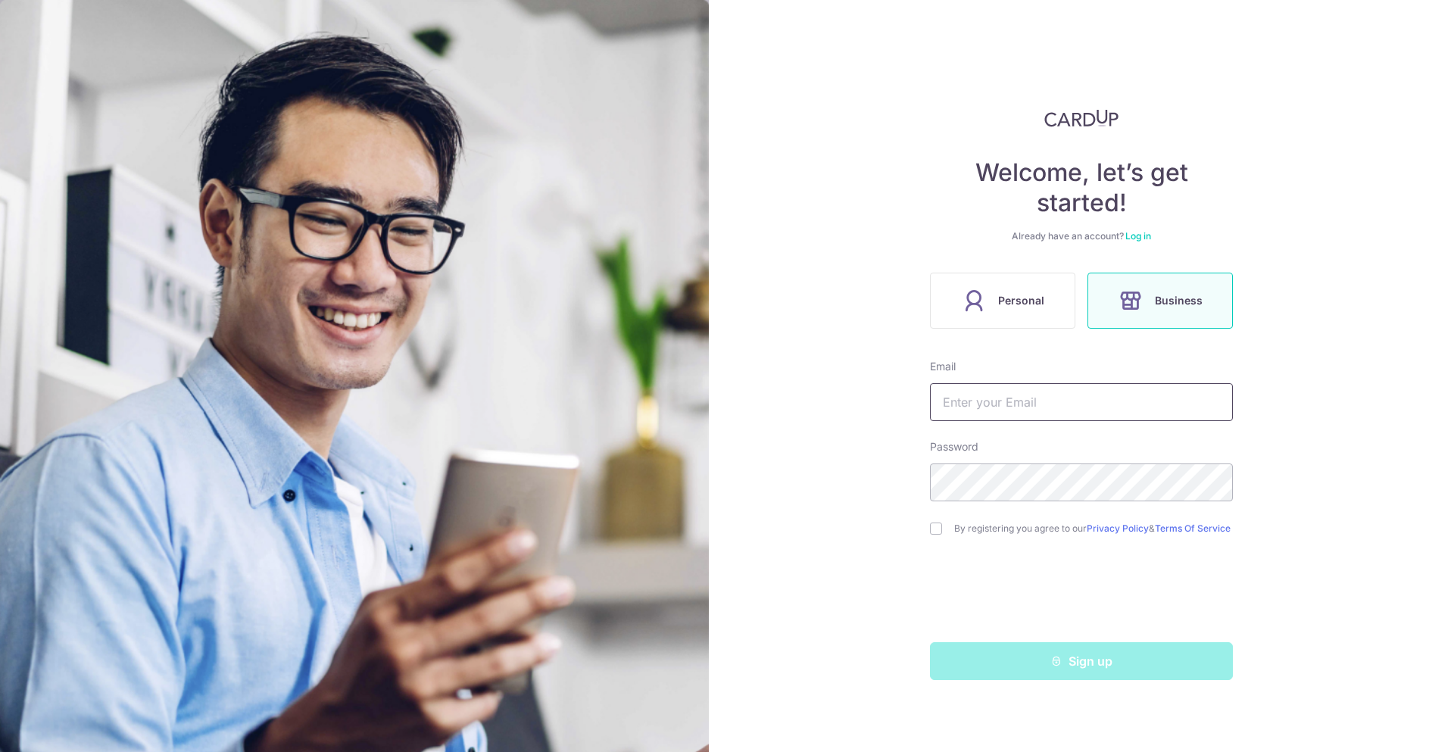
click at [996, 405] on input "text" at bounding box center [1081, 402] width 303 height 38
click at [988, 298] on label "Personal" at bounding box center [1002, 301] width 145 height 56
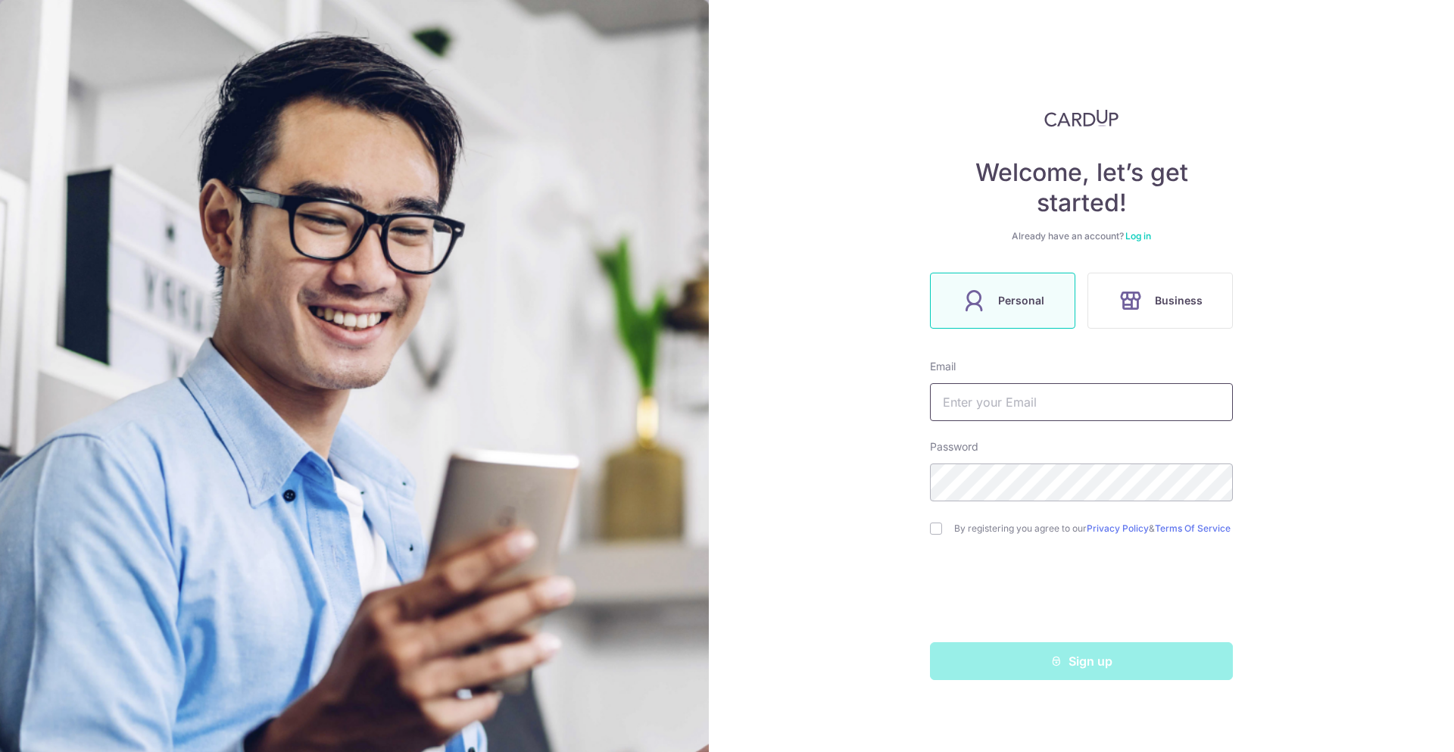
click at [1005, 402] on input "text" at bounding box center [1081, 402] width 303 height 38
type input "[EMAIL_ADDRESS][DOMAIN_NAME]"
click at [761, 475] on div "Welcome, let’s get started! Already have an account? Log in Personal Business E…" at bounding box center [1081, 376] width 745 height 752
click at [934, 526] on input "checkbox" at bounding box center [936, 528] width 12 height 12
checkbox input "true"
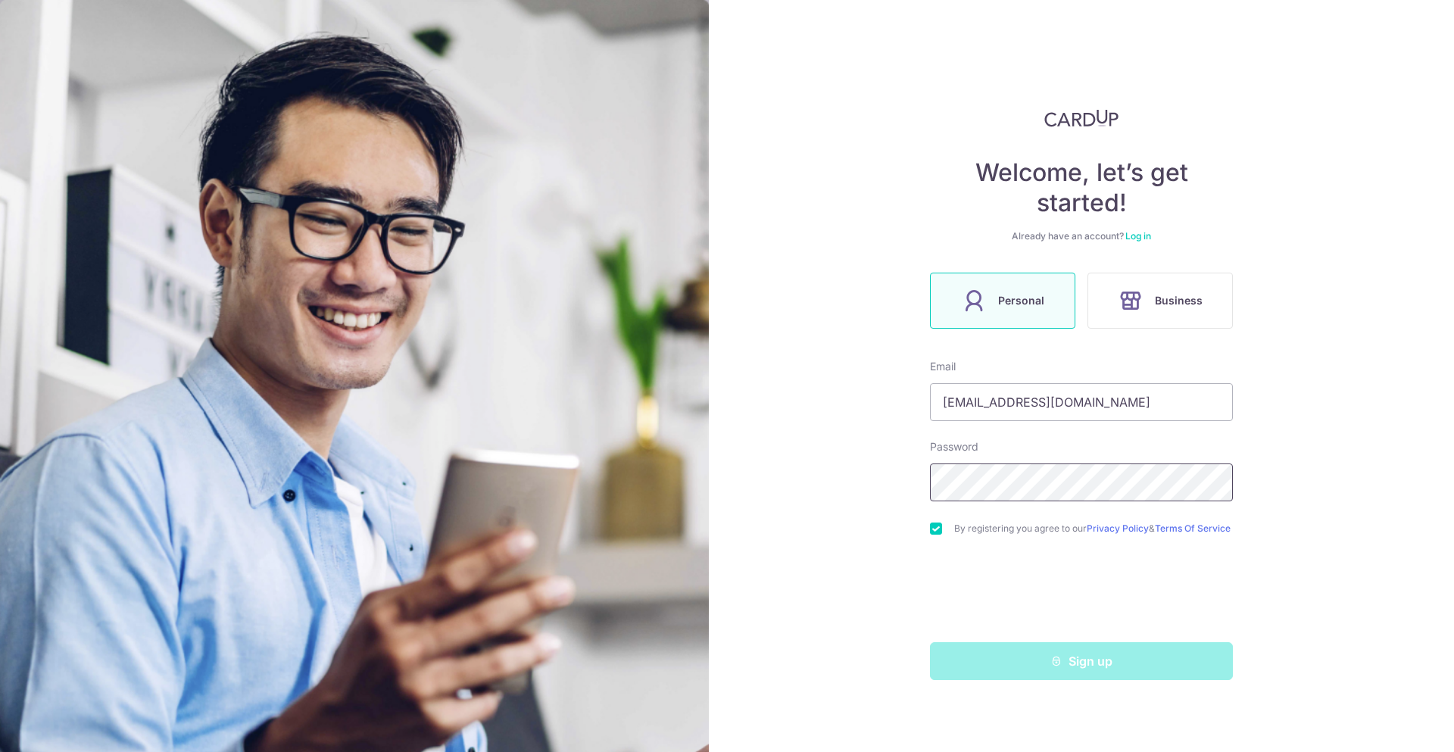
click at [774, 509] on div "Welcome, let’s get started! Already have an account? Log in Personal Business E…" at bounding box center [1081, 376] width 745 height 752
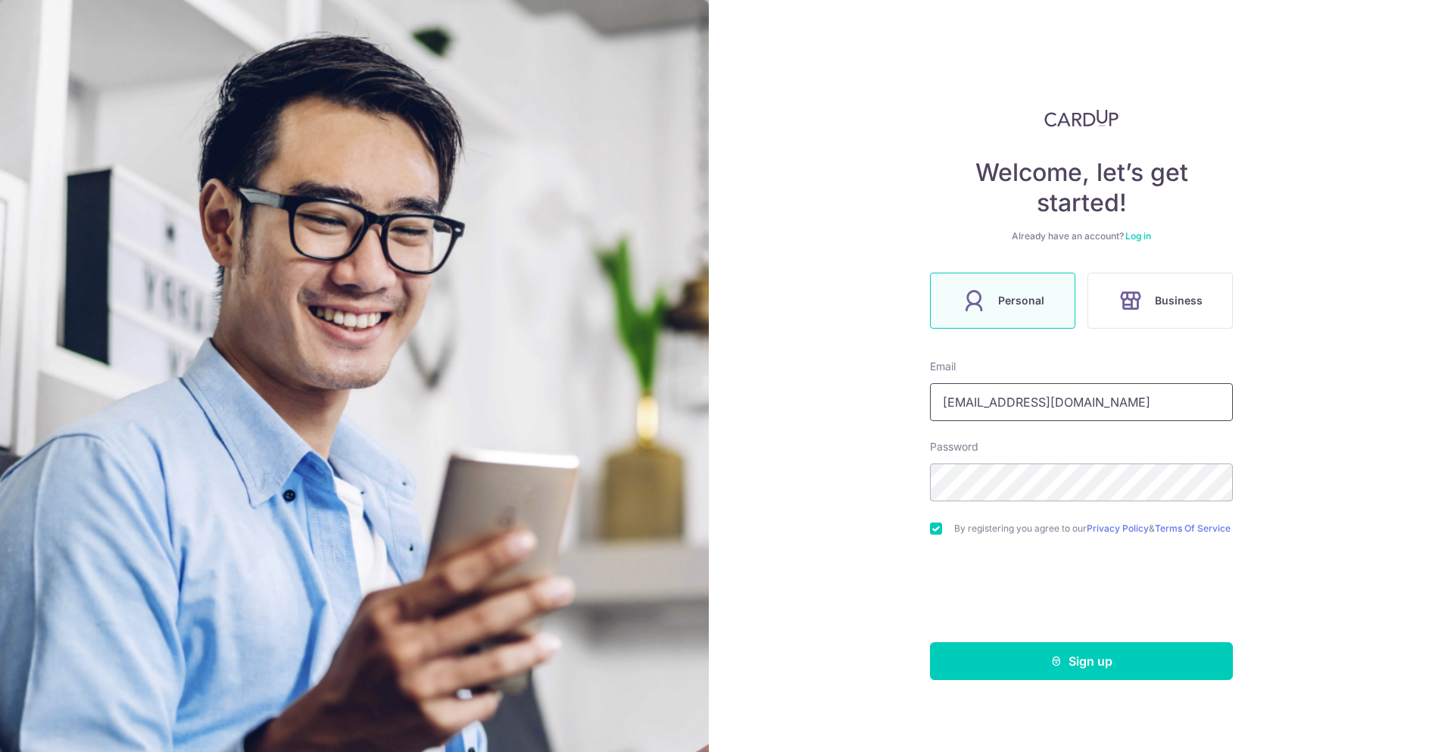
drag, startPoint x: 1111, startPoint y: 397, endPoint x: 762, endPoint y: 407, distance: 349.2
click at [762, 407] on div "Welcome, let’s get started! Already have an account? Log in Personal Business E…" at bounding box center [1081, 376] width 745 height 752
click at [893, 460] on div "Welcome, let’s get started! Already have an account? Log in Personal Business E…" at bounding box center [1081, 376] width 745 height 752
click at [595, 454] on section "Welcome, let’s get started! Already have an account? Log in Personal Business E…" at bounding box center [727, 376] width 1454 height 752
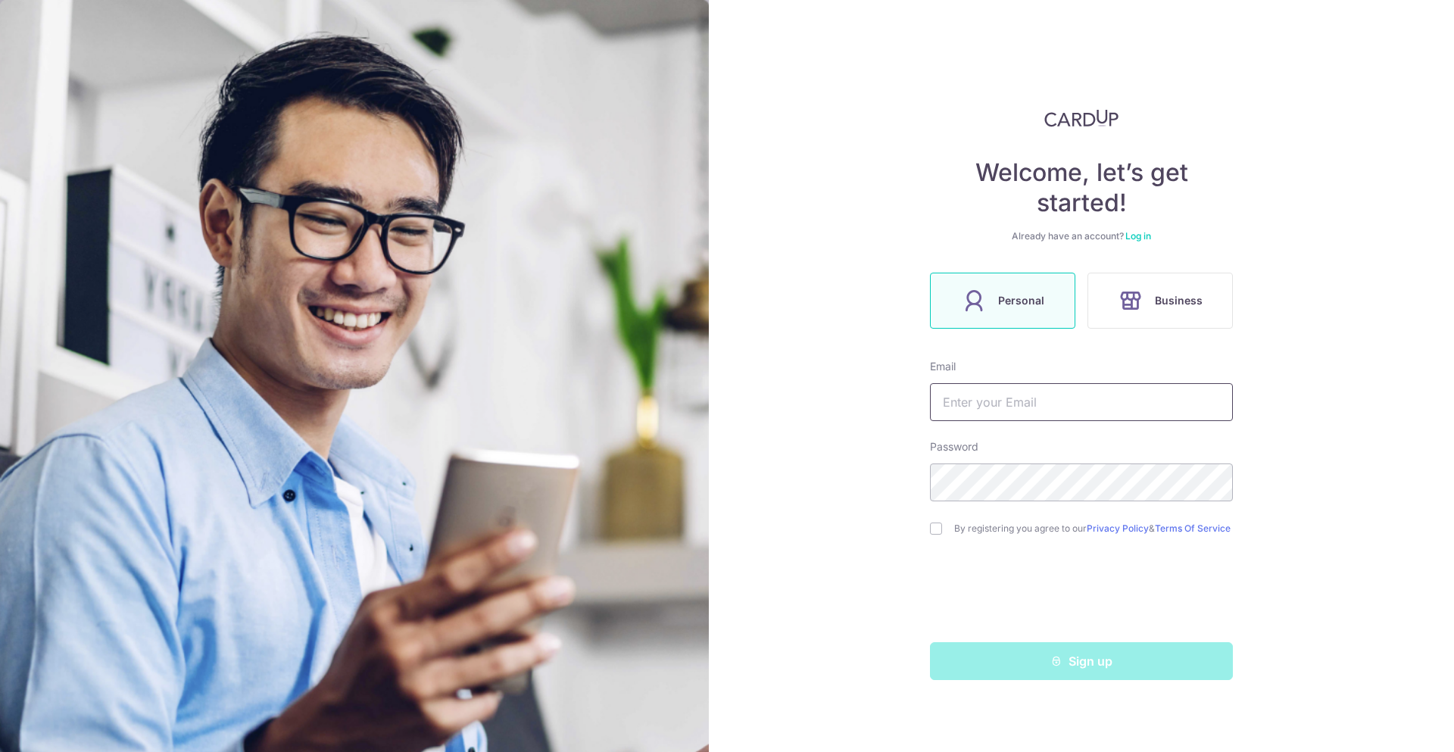
click at [1012, 405] on input "text" at bounding box center [1081, 402] width 303 height 38
type input "[EMAIL_ADDRESS][DOMAIN_NAME]"
click at [941, 525] on input "checkbox" at bounding box center [936, 528] width 12 height 12
checkbox input "true"
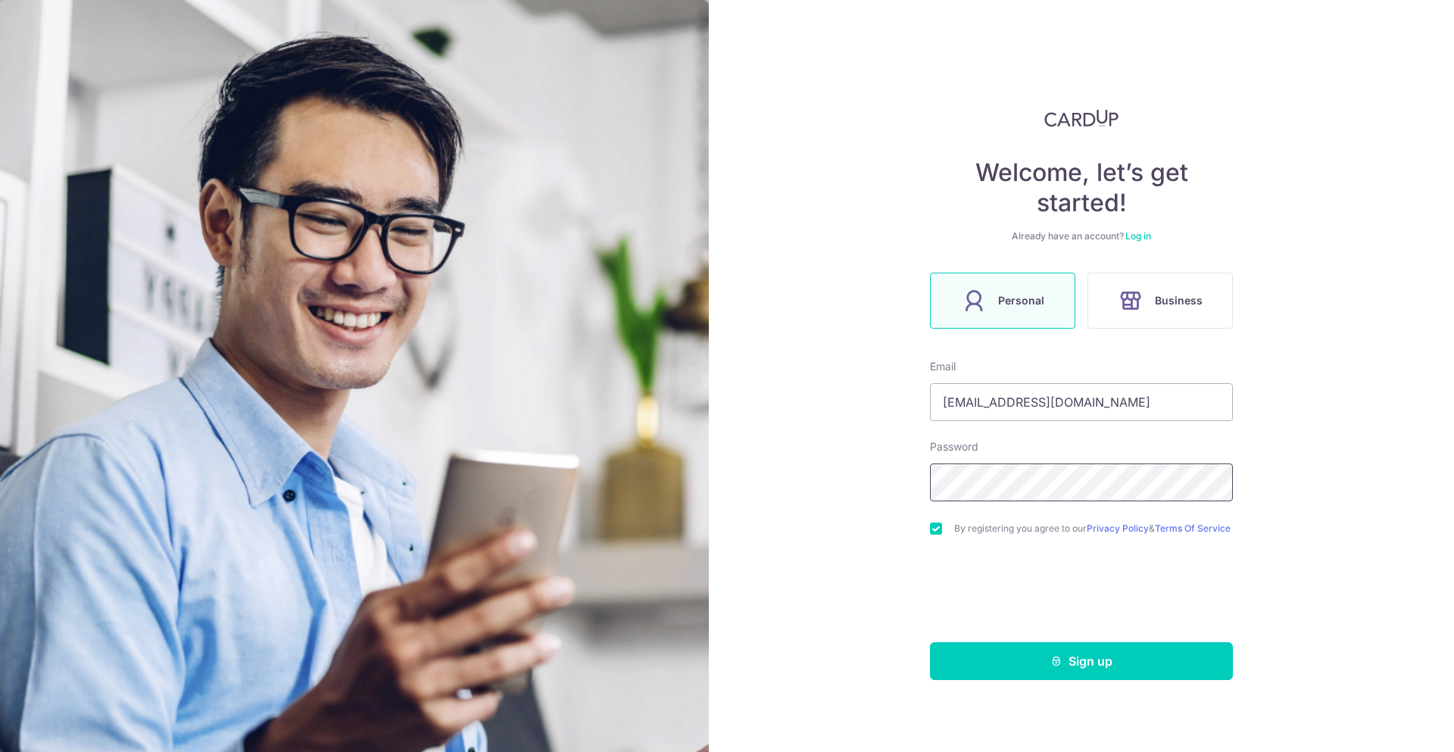
click at [633, 512] on section "Welcome, let’s get started! Already have an account? Log in Personal Business E…" at bounding box center [727, 376] width 1454 height 752
click at [1083, 666] on button "Sign up" at bounding box center [1081, 661] width 303 height 38
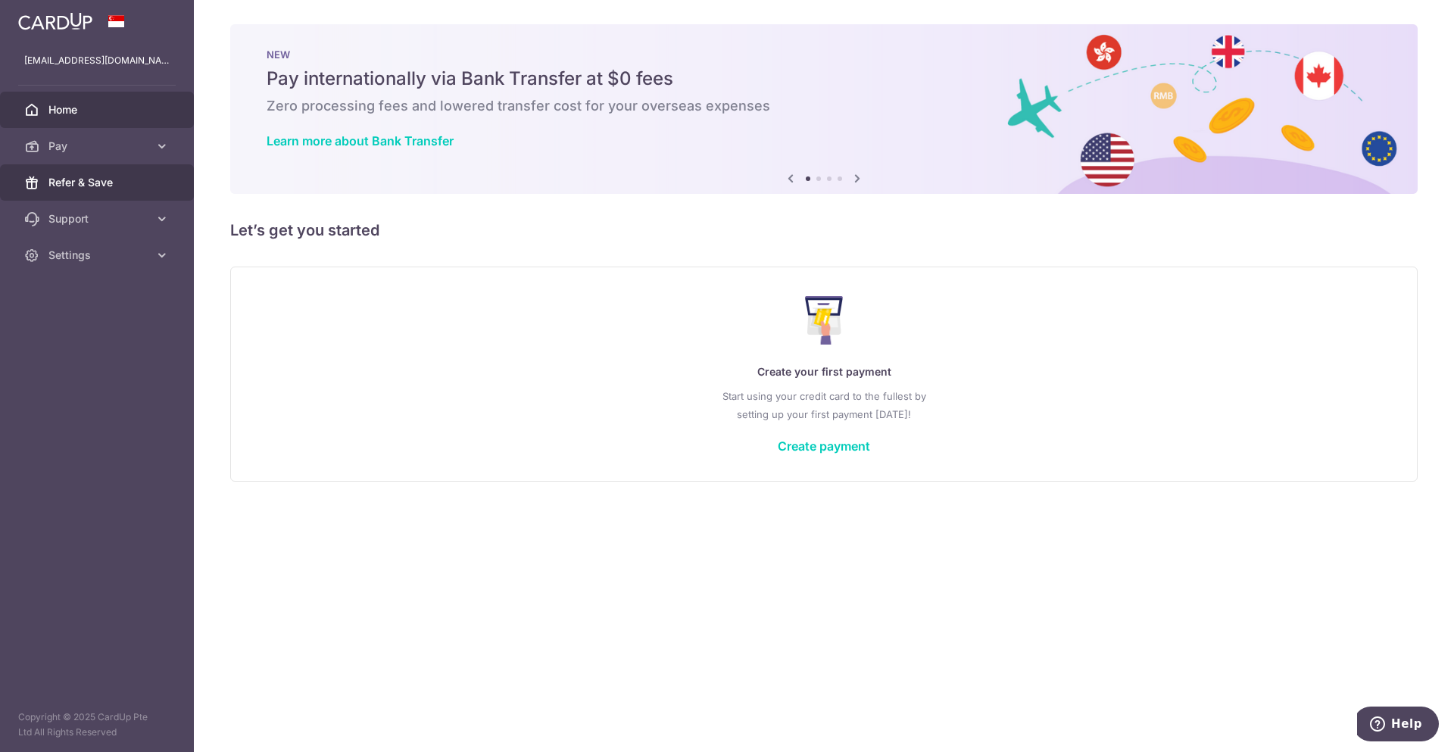
click at [115, 183] on span "Refer & Save" at bounding box center [98, 182] width 100 height 15
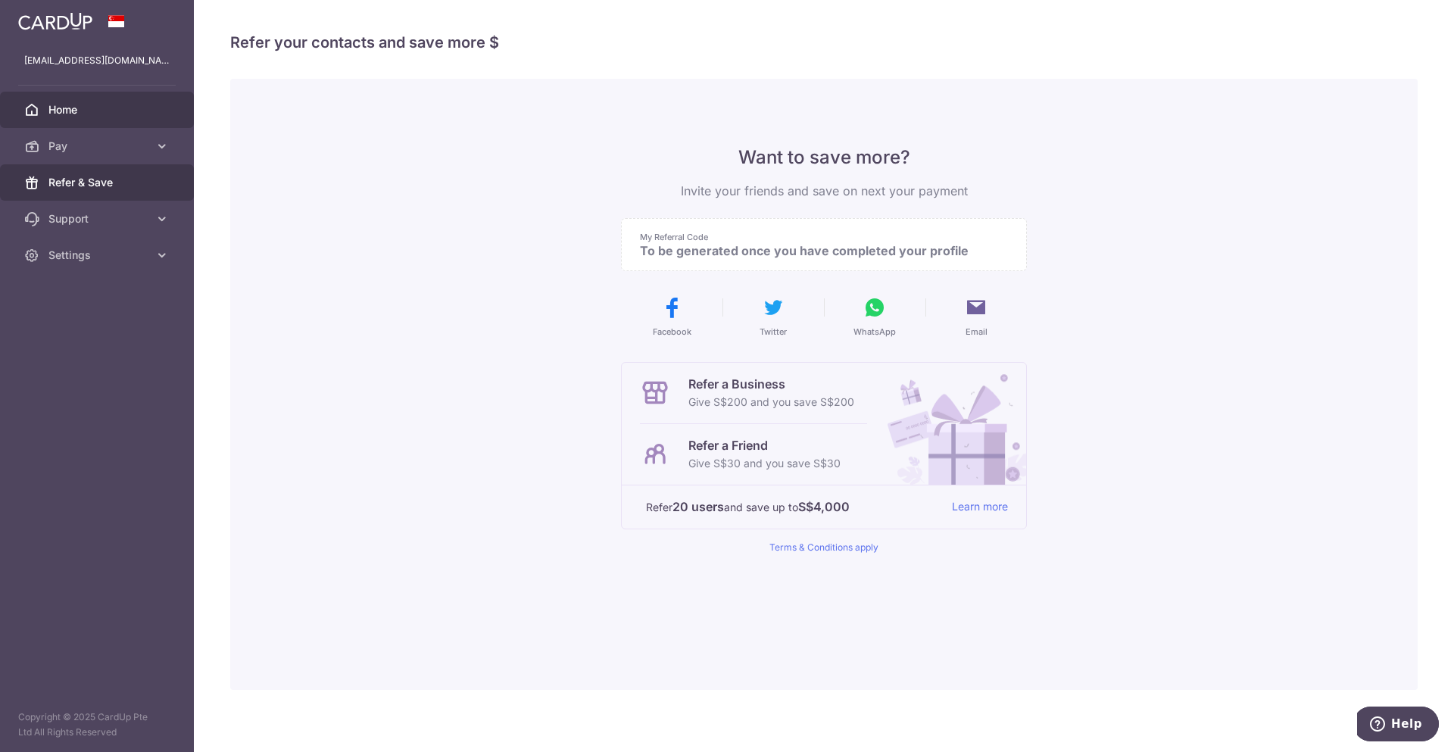
click at [104, 106] on span "Home" at bounding box center [98, 109] width 100 height 15
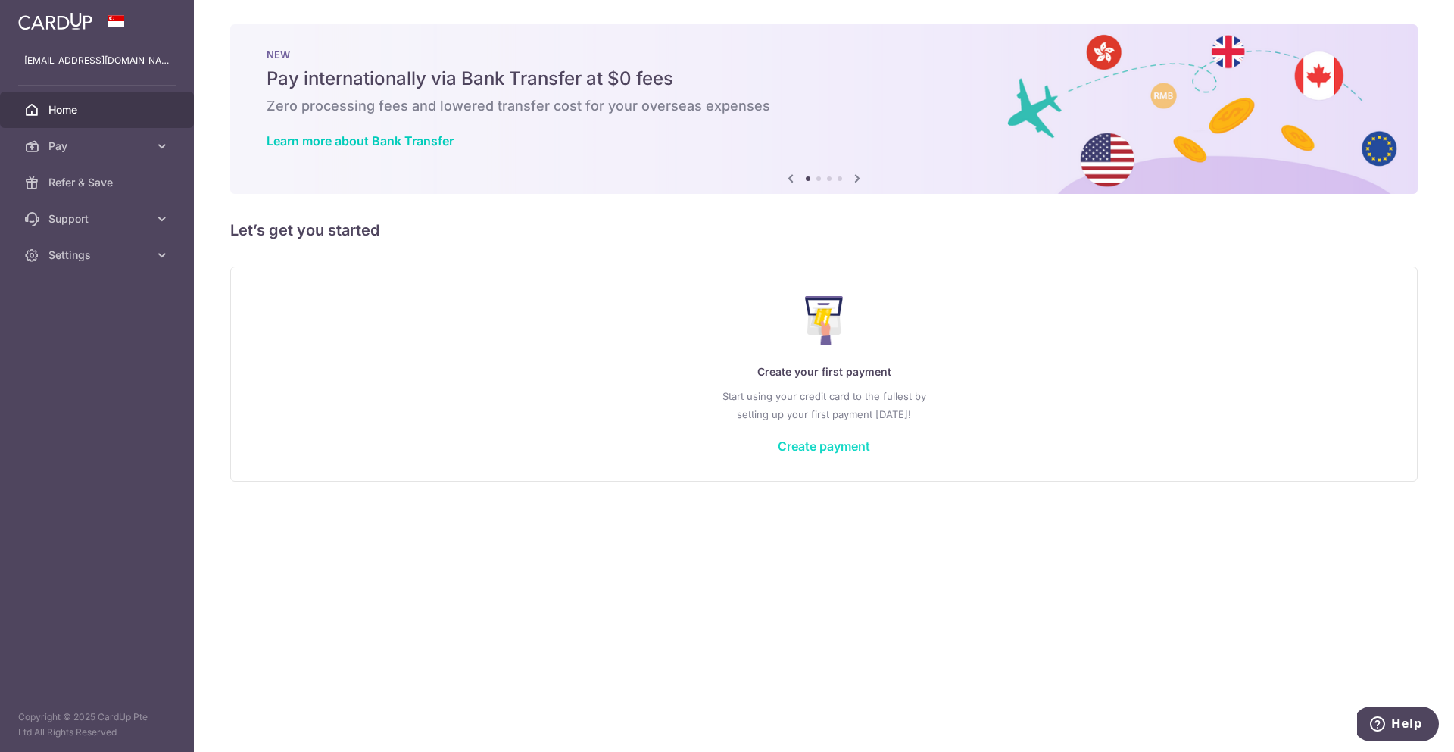
click at [839, 447] on link "Create payment" at bounding box center [824, 445] width 92 height 15
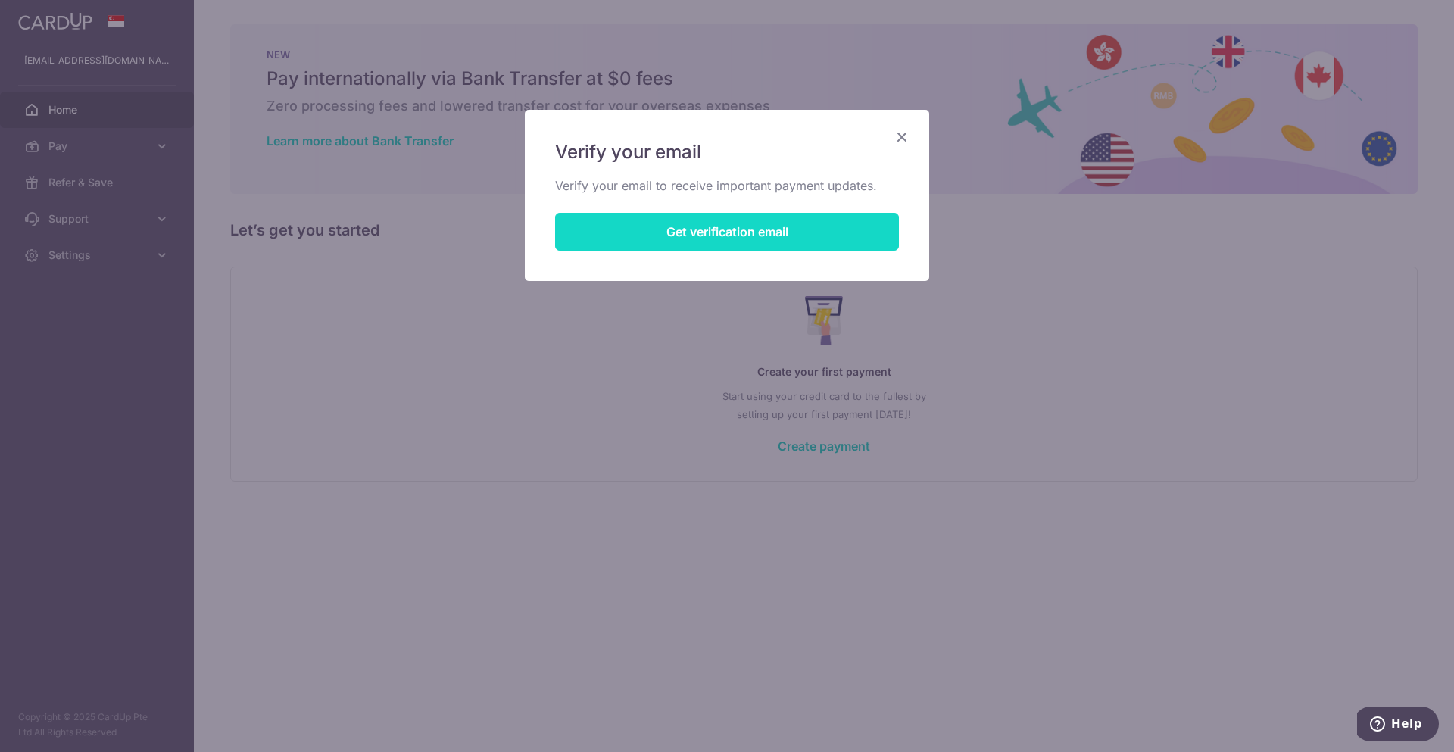
click at [646, 232] on button "Get verification email" at bounding box center [727, 232] width 344 height 38
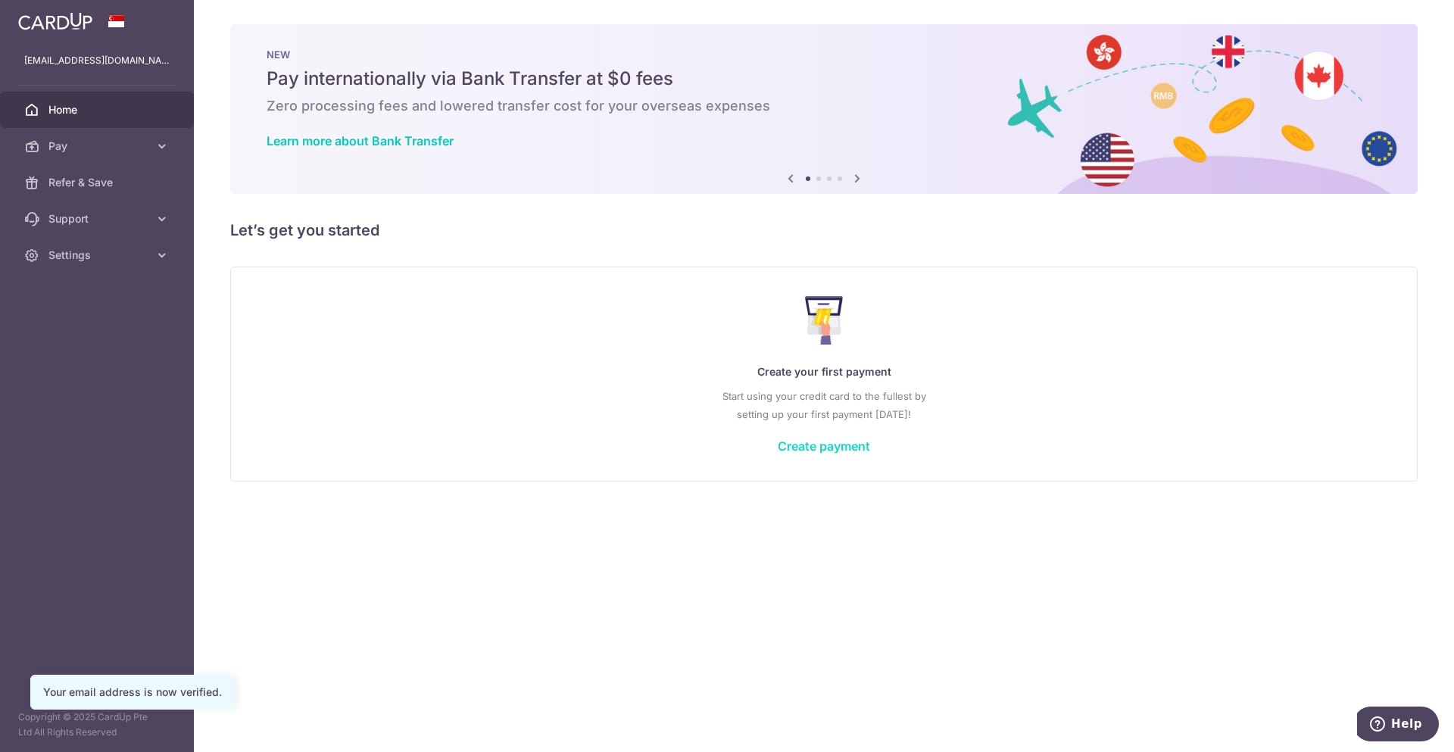
click at [827, 444] on link "Create payment" at bounding box center [824, 445] width 92 height 15
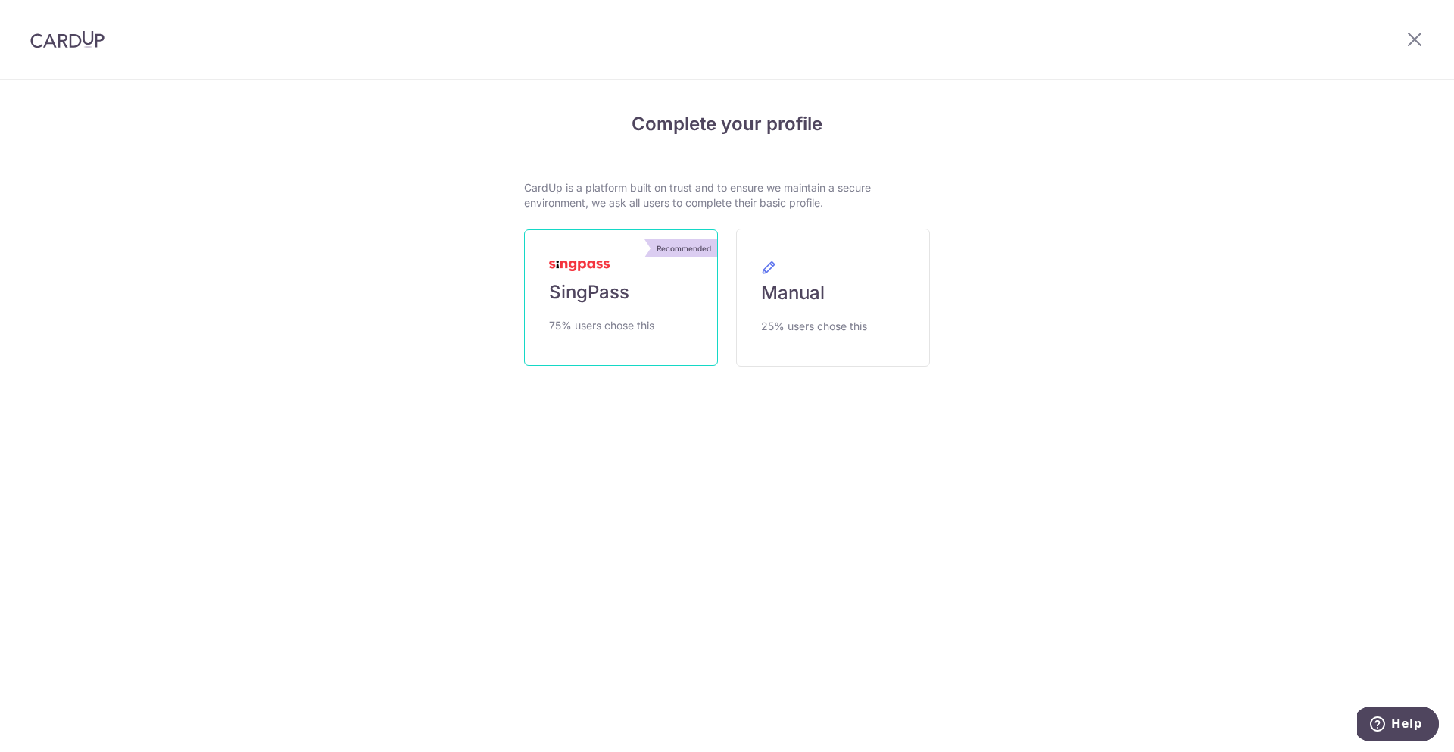
click at [651, 301] on link "Recommended SingPass 75% users chose this" at bounding box center [621, 297] width 194 height 136
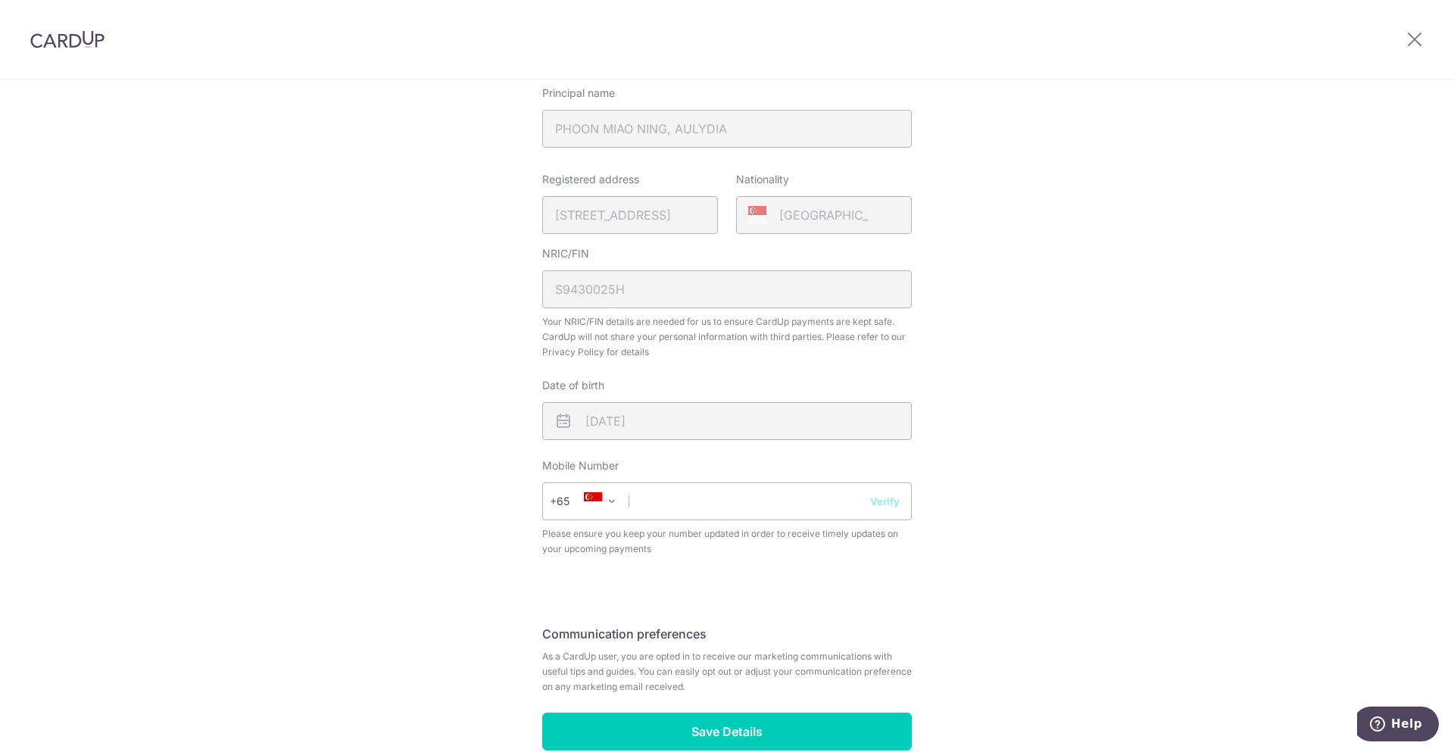
scroll to position [288, 0]
click at [684, 508] on input "text" at bounding box center [726, 501] width 369 height 38
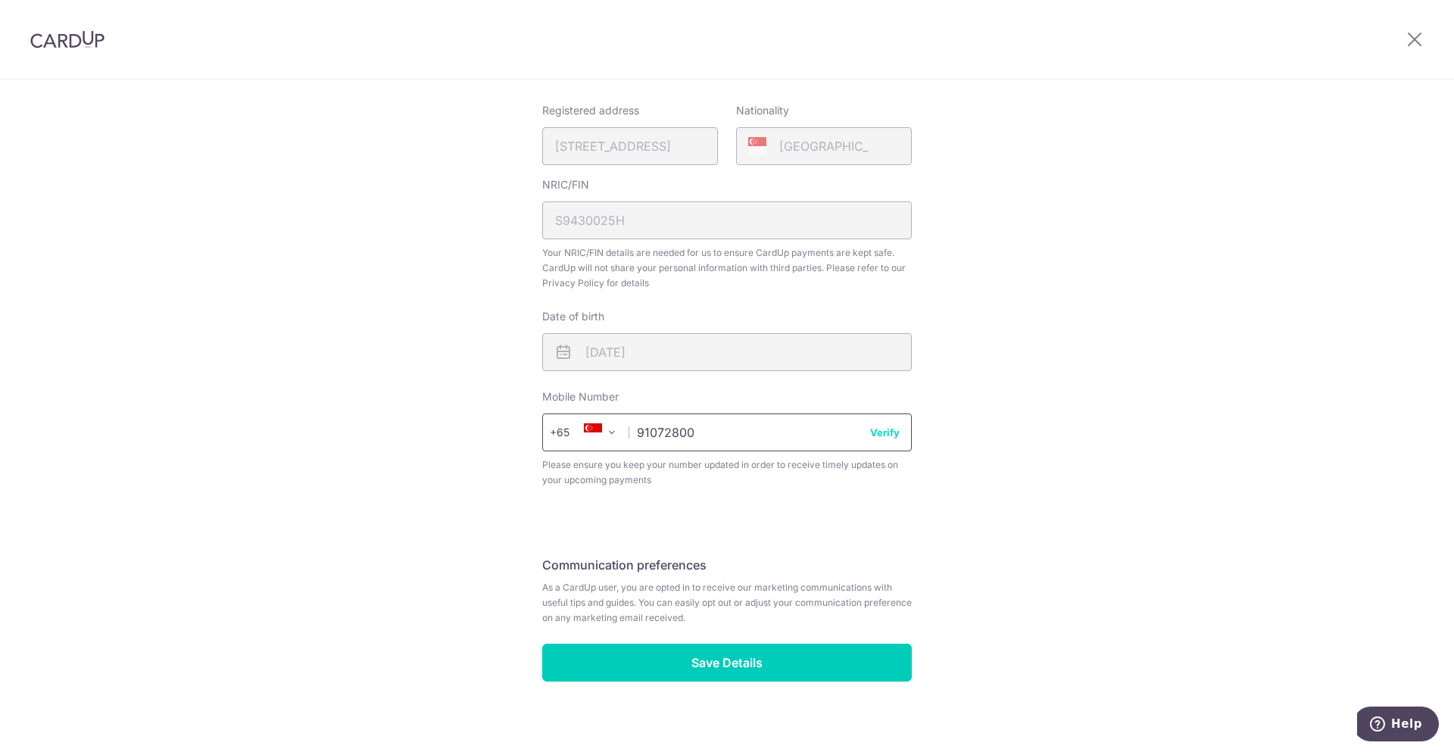
scroll to position [357, 0]
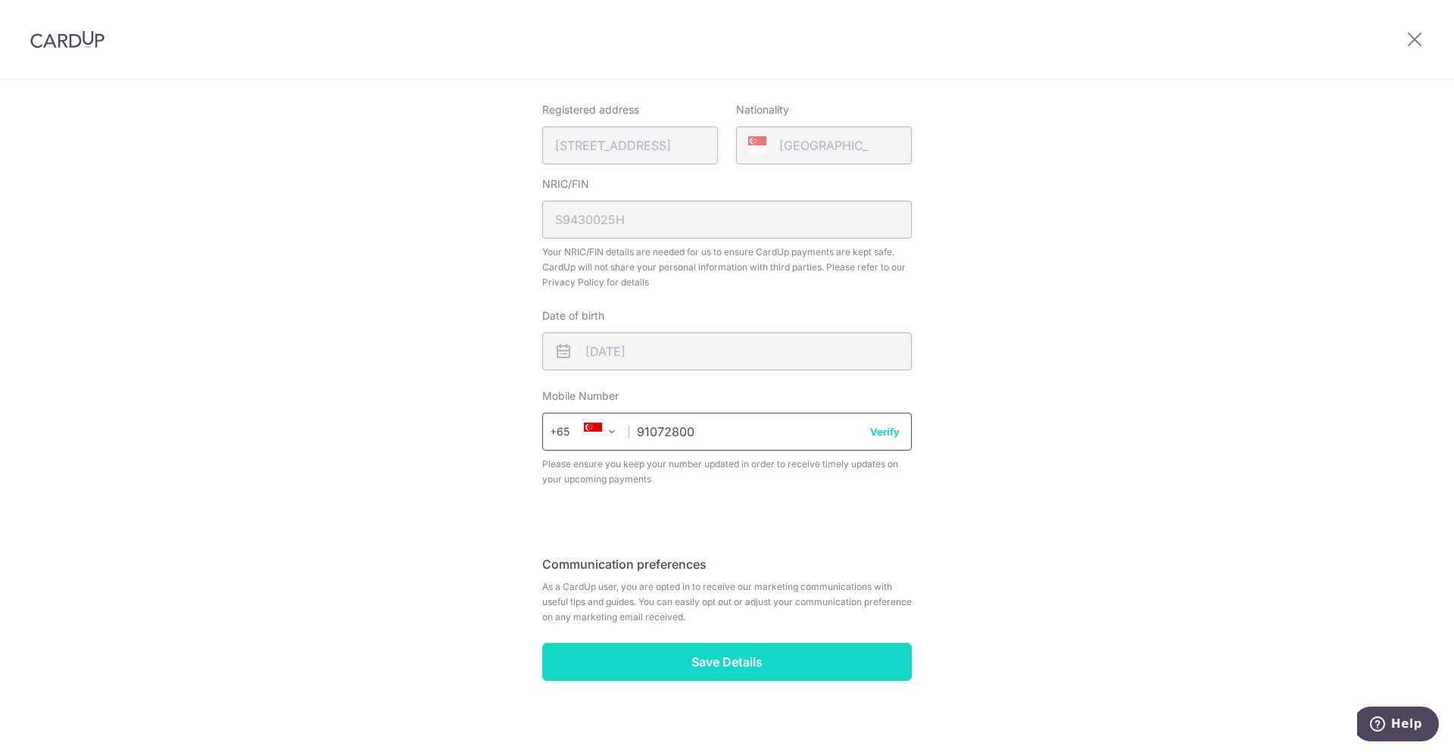
type input "91072800"
click at [768, 671] on input "Save Details" at bounding box center [726, 662] width 369 height 38
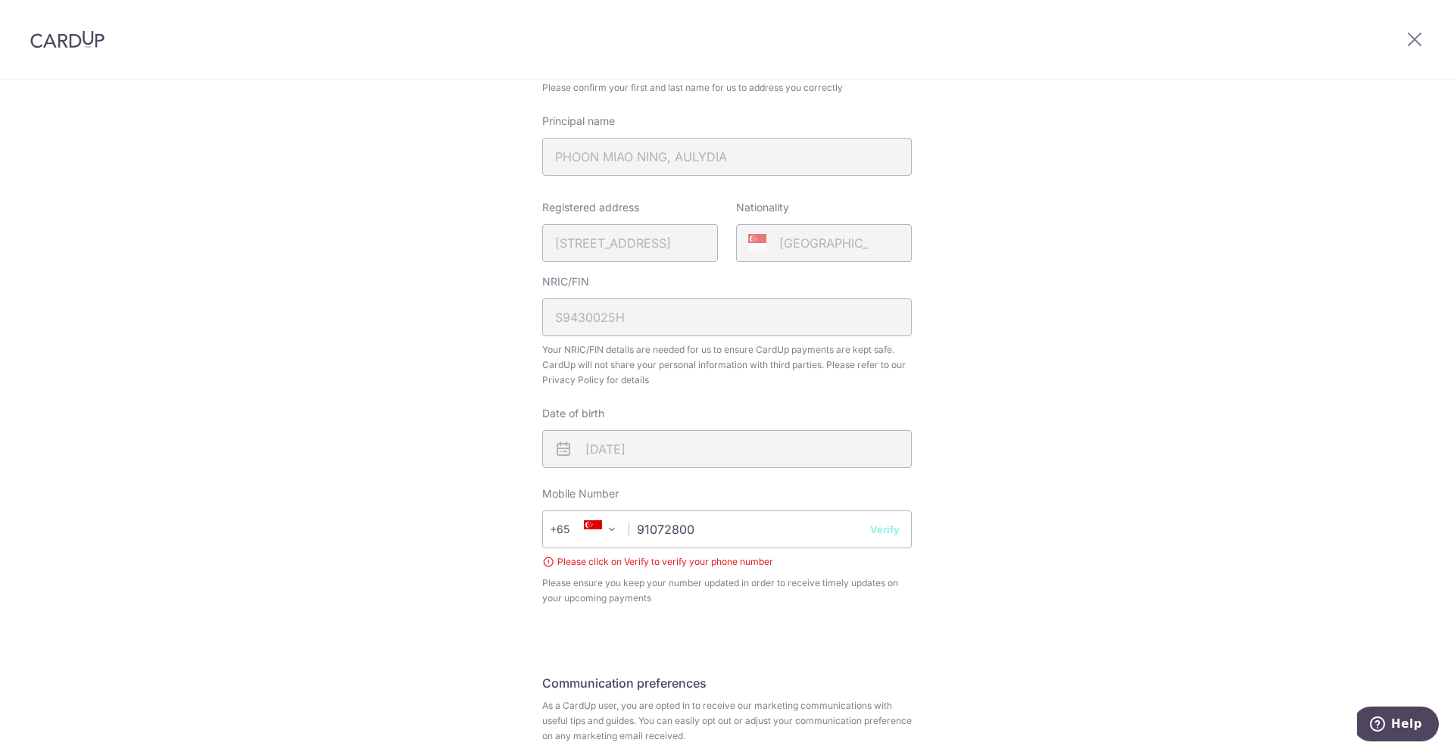
scroll to position [391, 0]
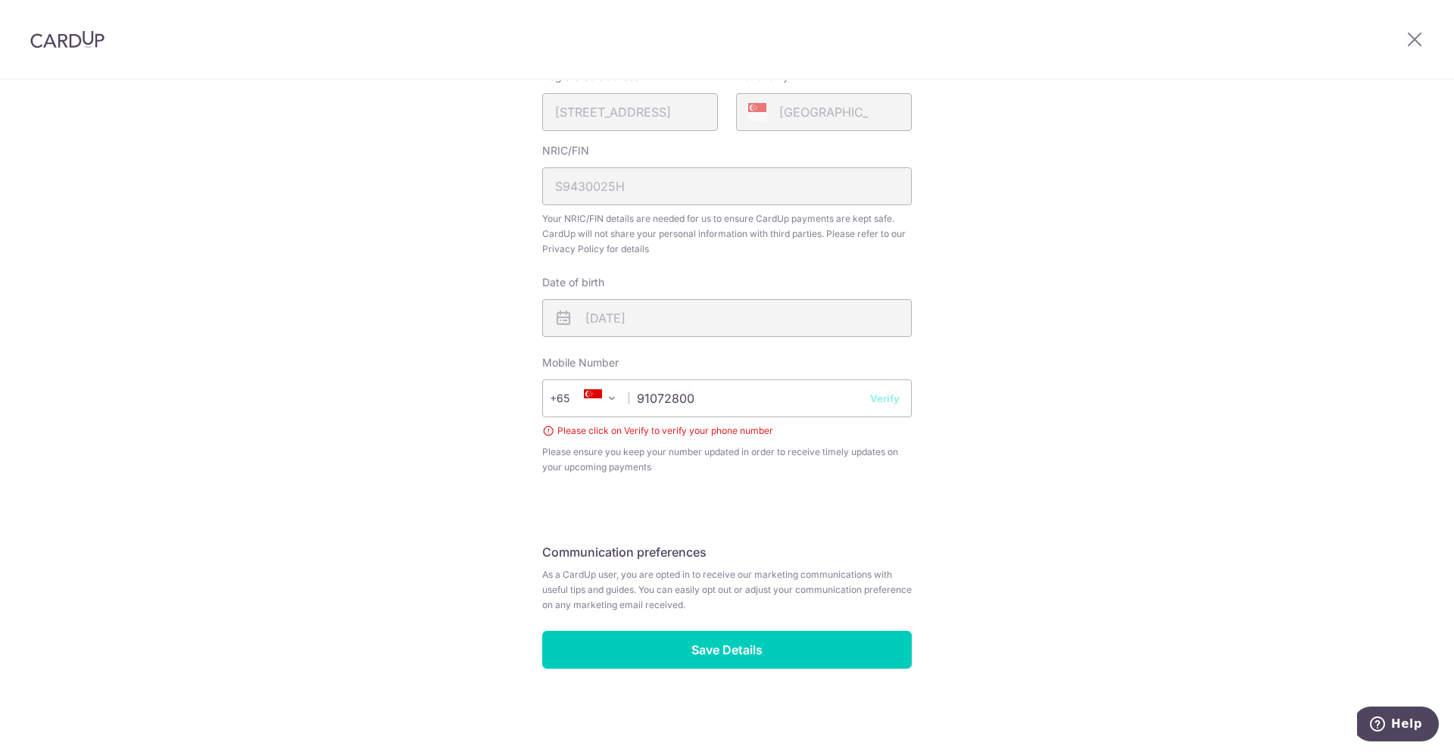
click at [883, 401] on button "Verify" at bounding box center [885, 398] width 30 height 15
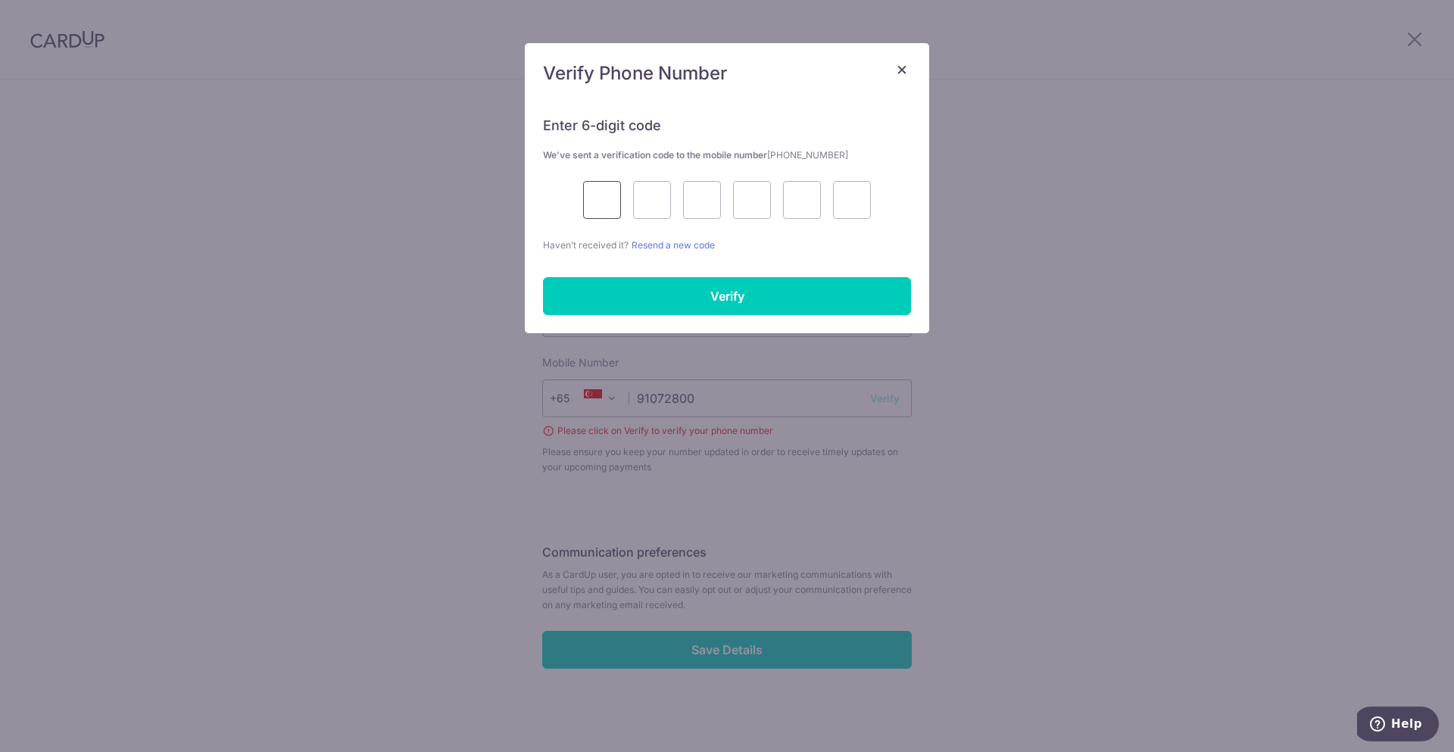
click at [596, 200] on input "text" at bounding box center [602, 200] width 38 height 38
type input "1"
type input "3"
type input "8"
type input "6"
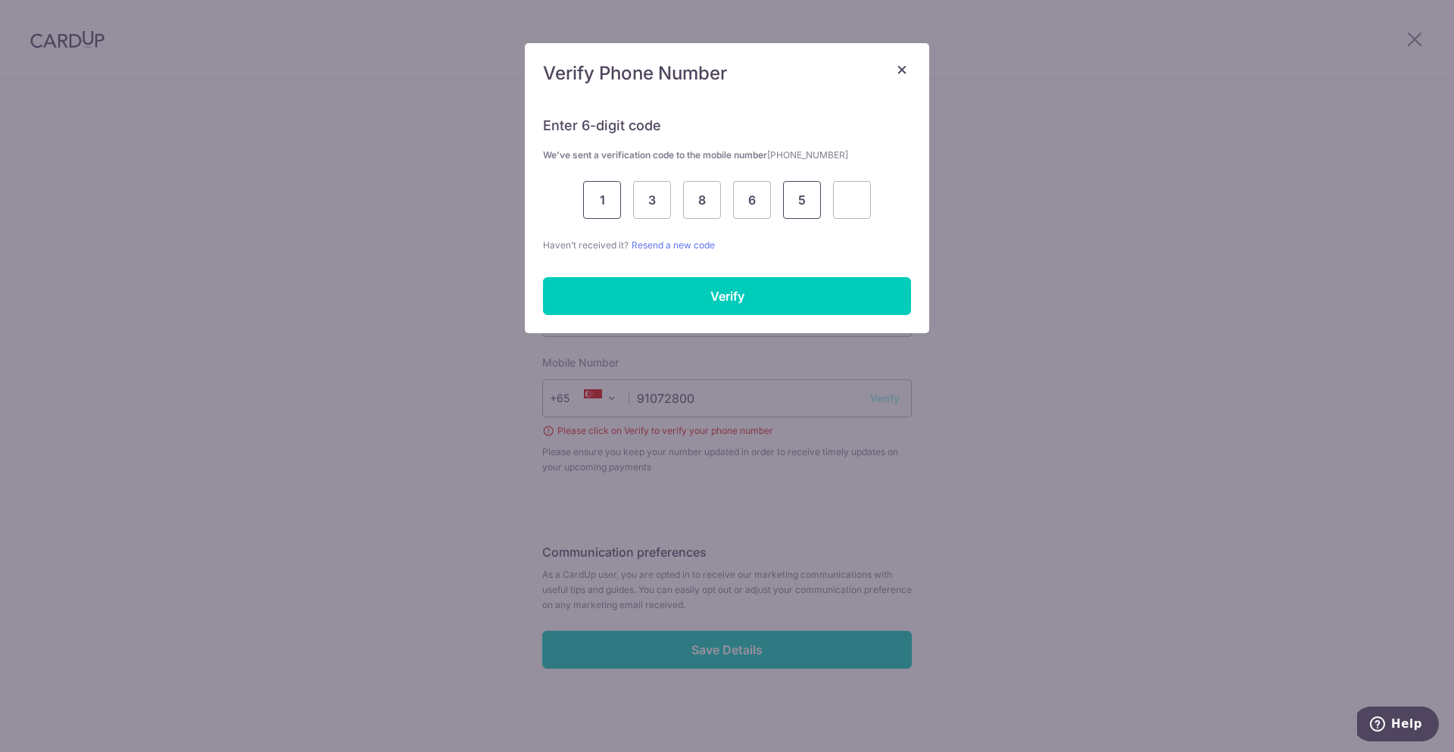
type input "5"
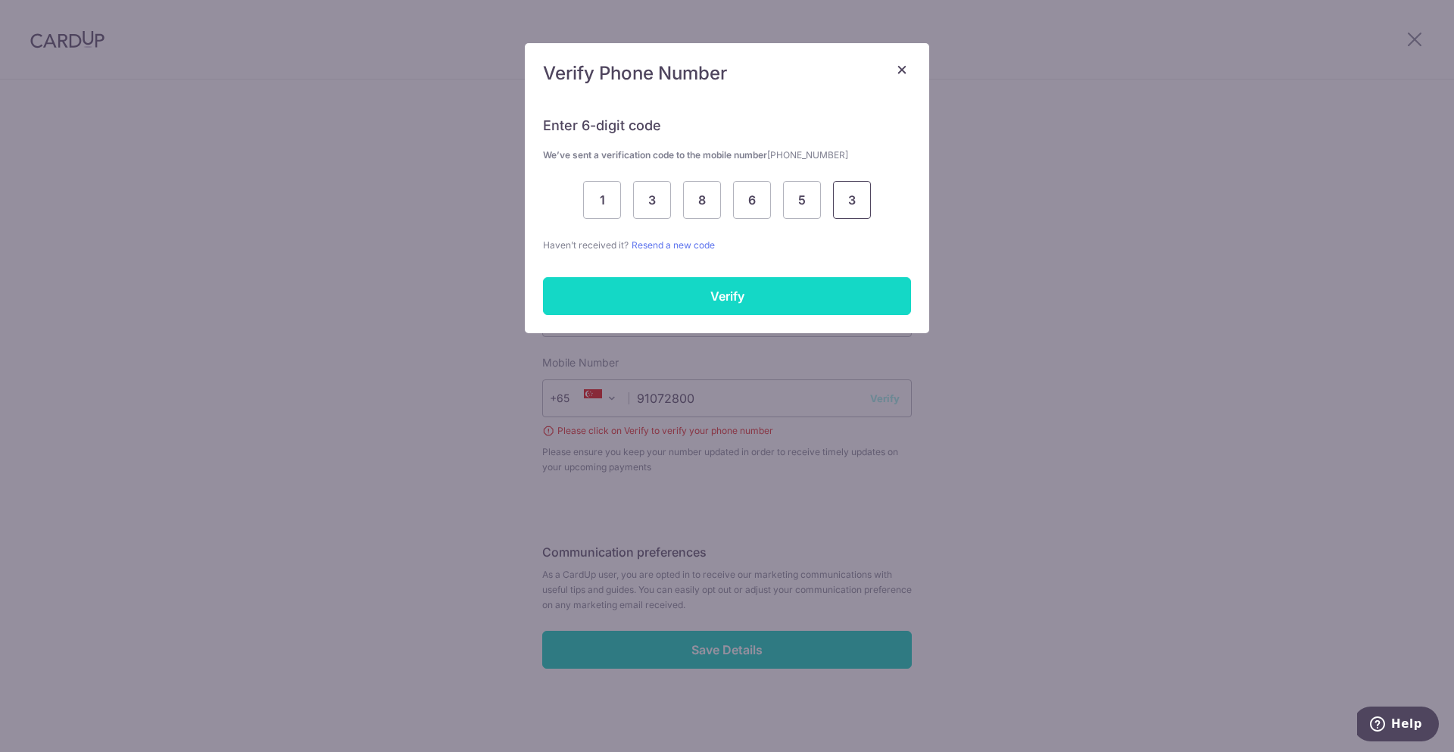
type input "3"
click at [817, 294] on input "Verify" at bounding box center [727, 296] width 368 height 38
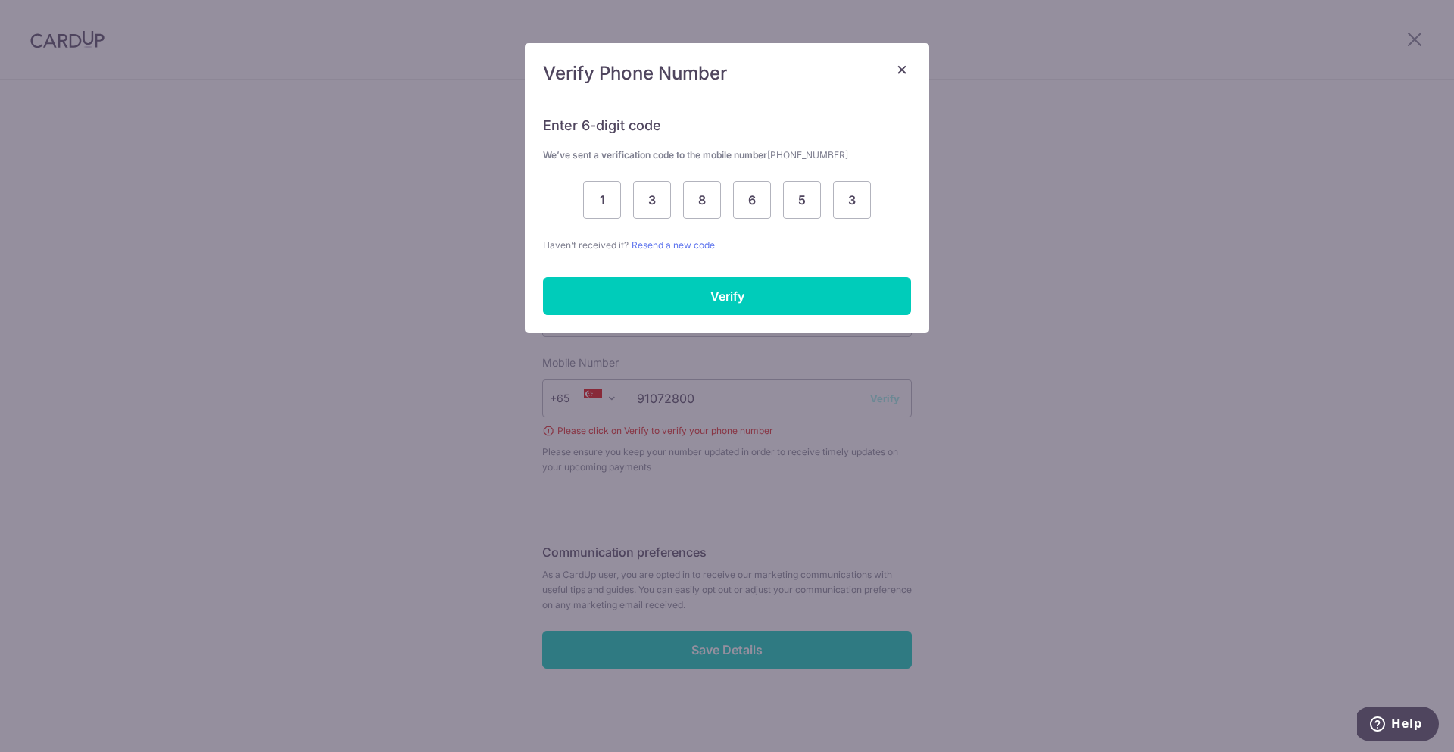
scroll to position [369, 0]
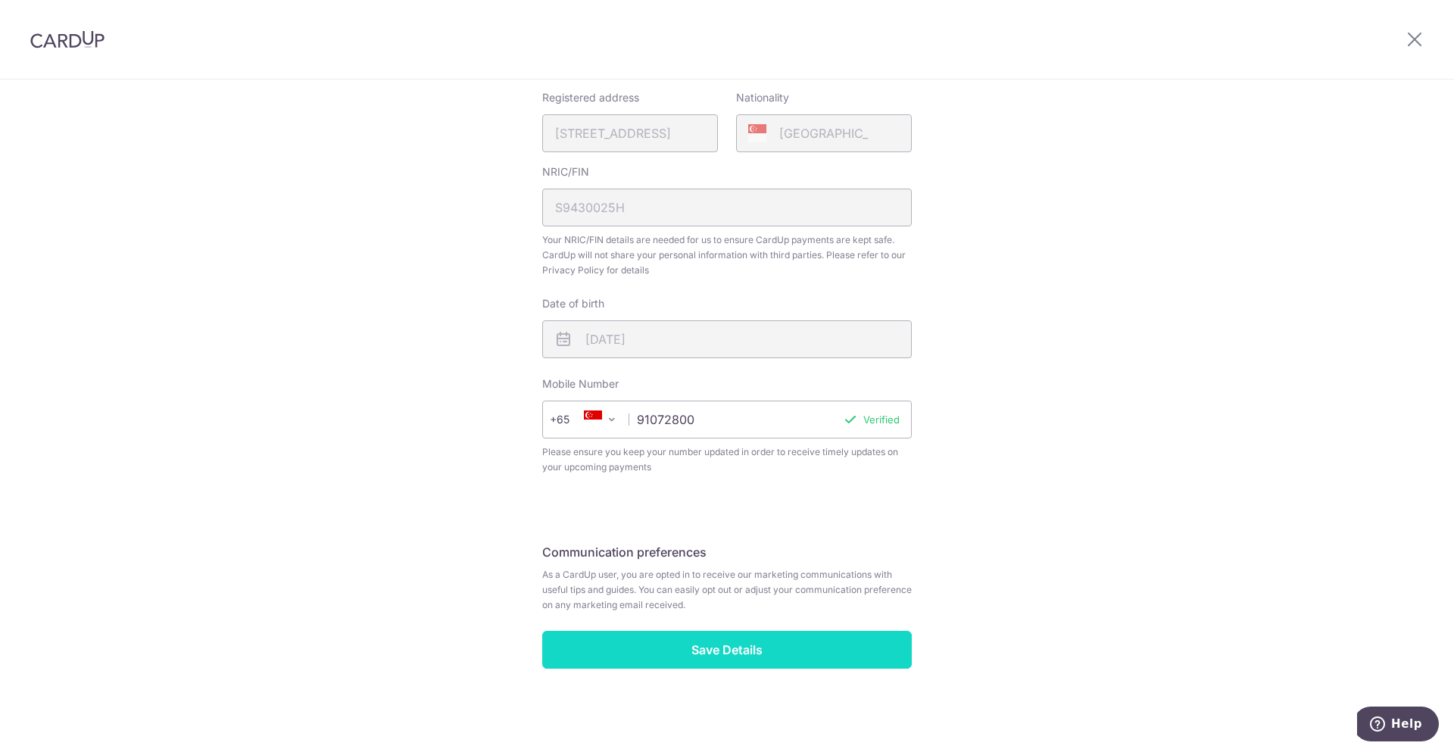
click at [714, 644] on input "Save Details" at bounding box center [726, 650] width 369 height 38
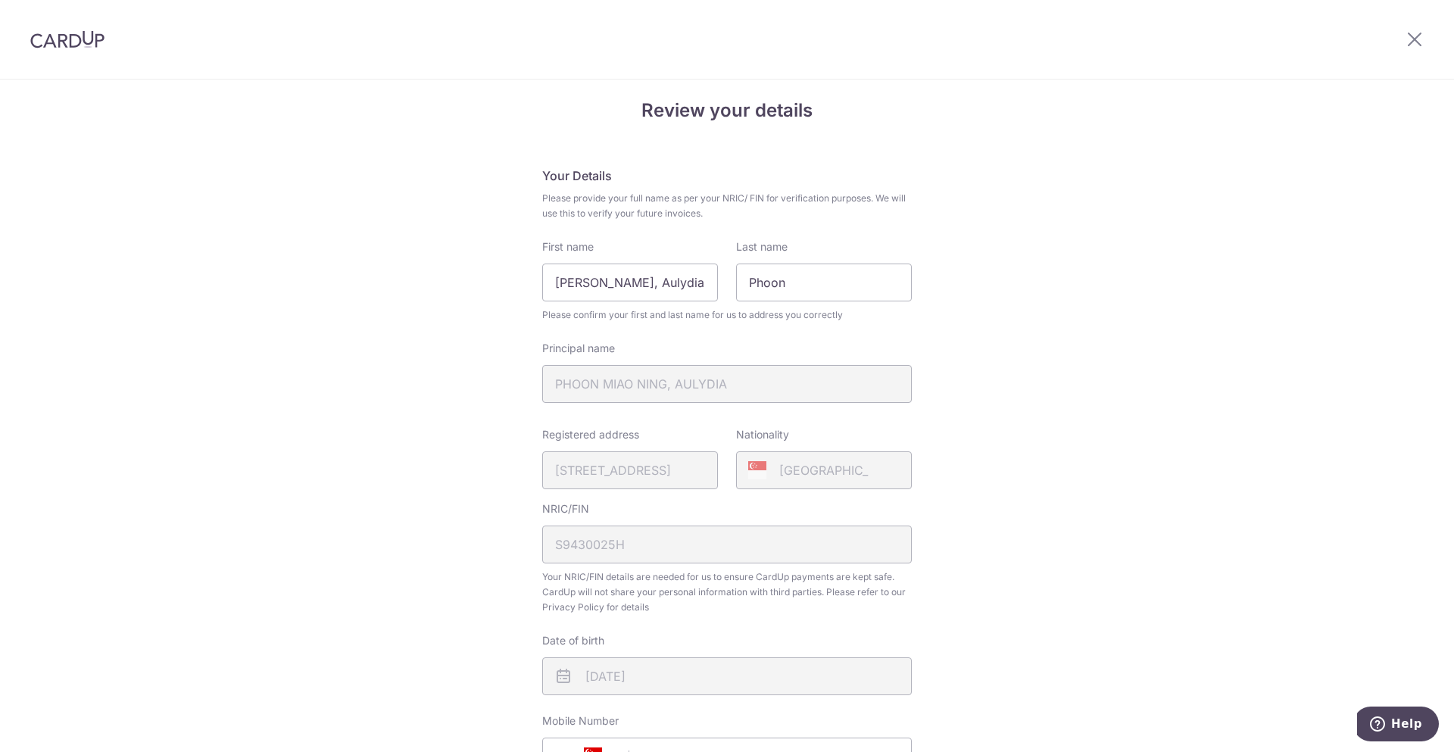
scroll to position [0, 0]
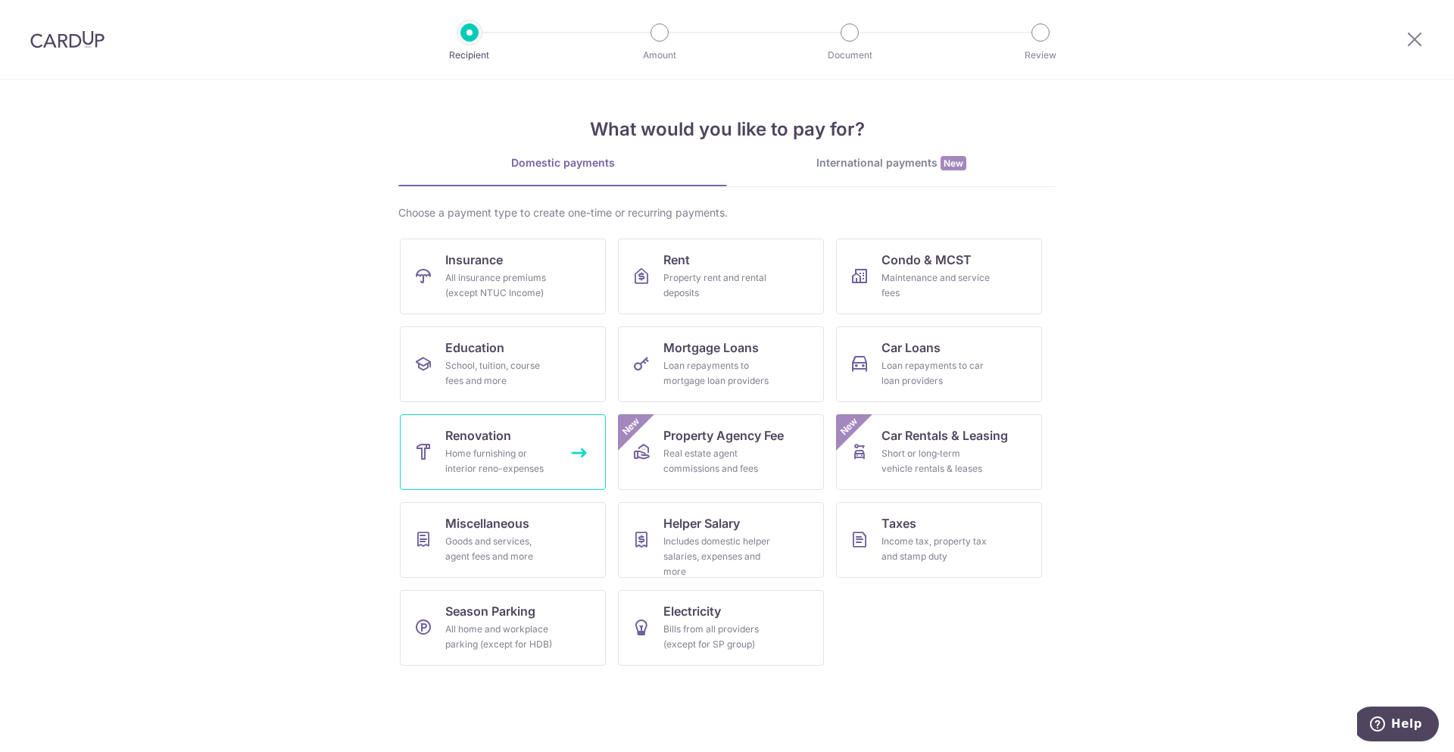
click at [581, 454] on link "Renovation Home furnishing or interior reno-expenses" at bounding box center [503, 452] width 206 height 76
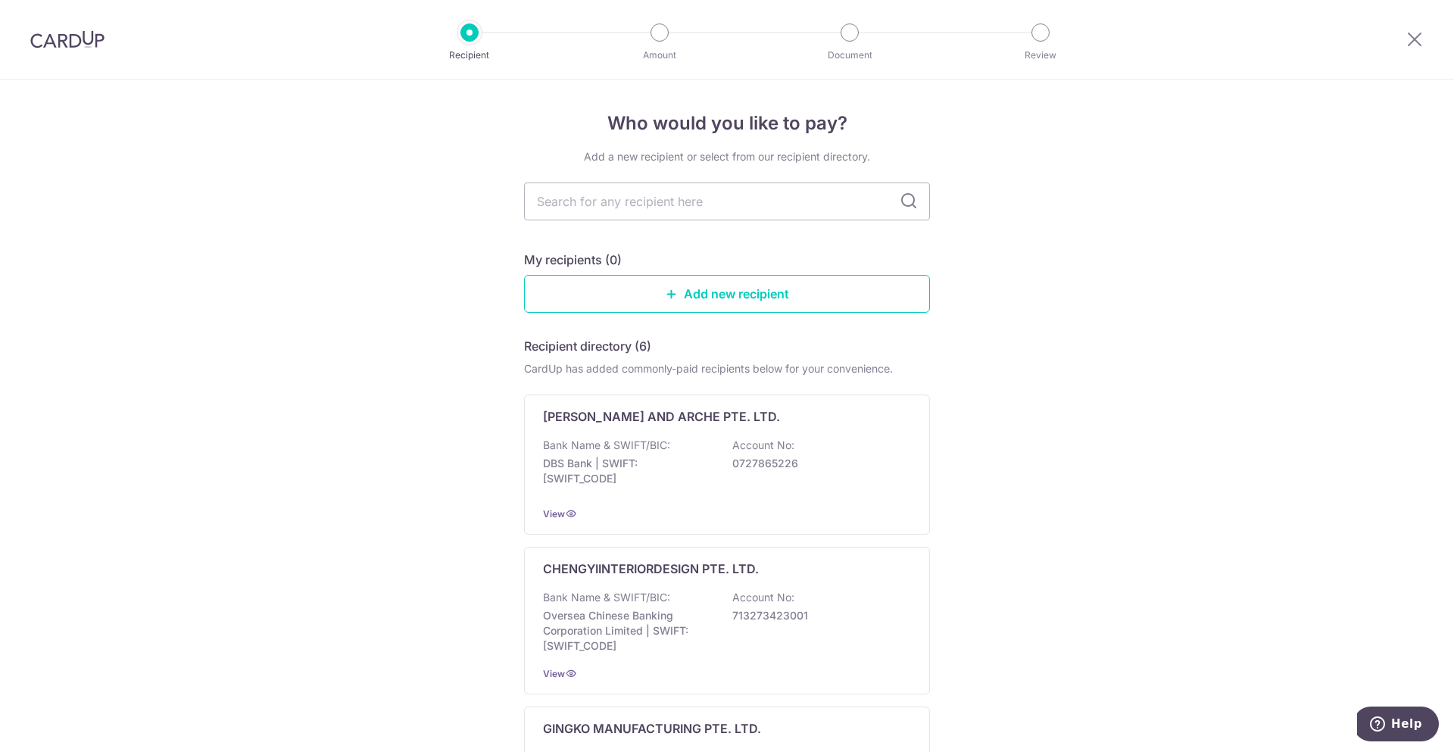
click at [708, 269] on div "My recipients (0) Add new recipient" at bounding box center [727, 282] width 406 height 62
click at [705, 288] on link "Add new recipient" at bounding box center [727, 294] width 406 height 38
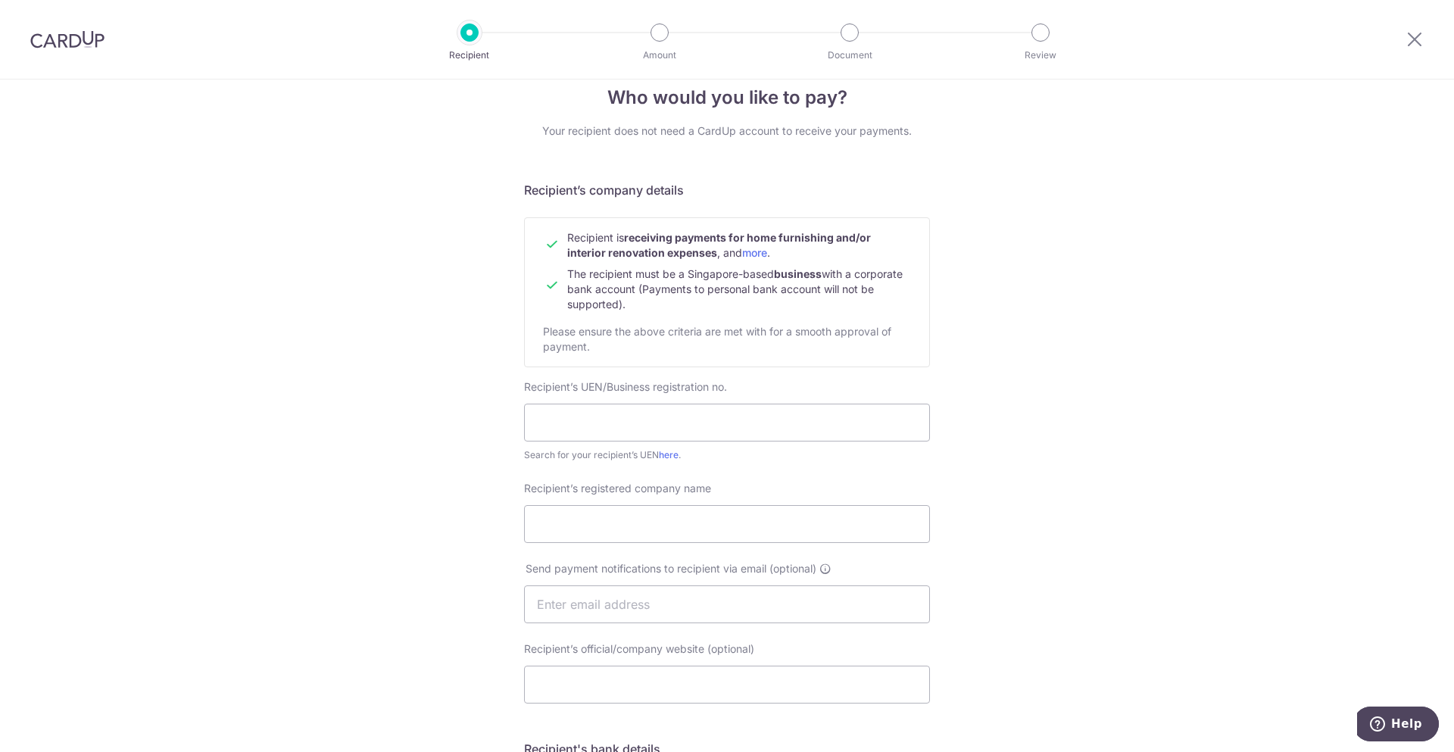
scroll to position [25, 0]
